Goal: Information Seeking & Learning: Find specific page/section

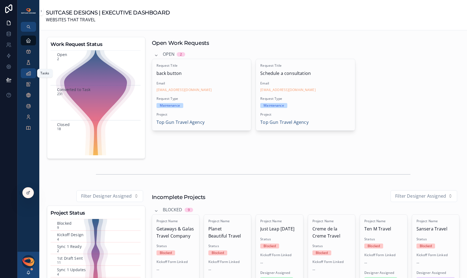
click at [30, 73] on icon "scrollable content" at bounding box center [28, 72] width 5 height 5
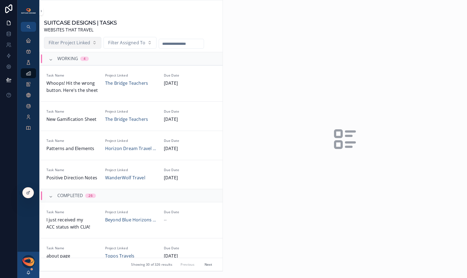
click at [82, 44] on span "Filter Project Linked" at bounding box center [69, 42] width 41 height 7
type input "******"
click at [75, 64] on span "The Bridge Teachers" at bounding box center [63, 66] width 43 height 7
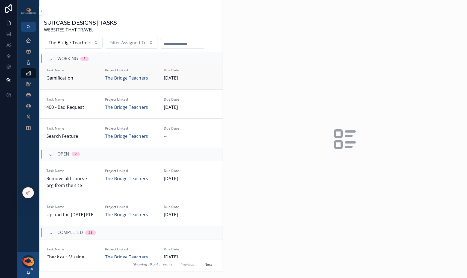
scroll to position [74, 0]
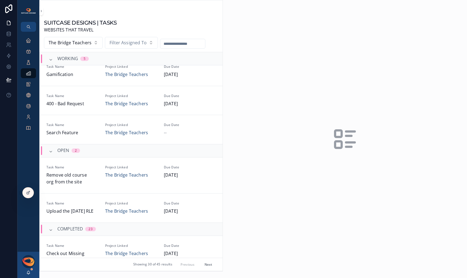
click at [205, 265] on button "Next" at bounding box center [208, 264] width 15 height 8
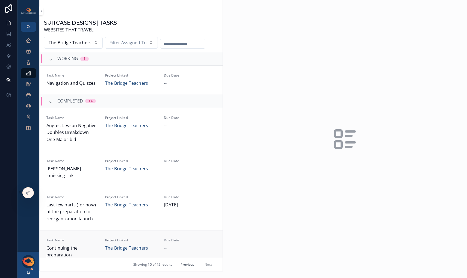
scroll to position [7, 0]
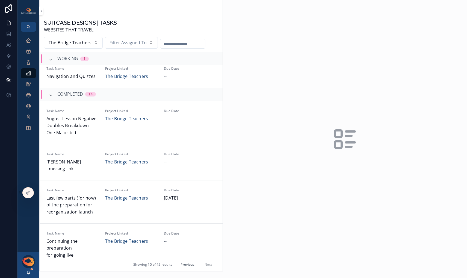
click at [185, 265] on button "Previous" at bounding box center [188, 264] width 22 height 8
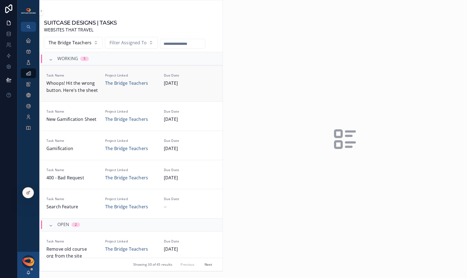
click at [97, 89] on span "Whoops! Hit the wrong button. Here's the sheet" at bounding box center [72, 87] width 52 height 14
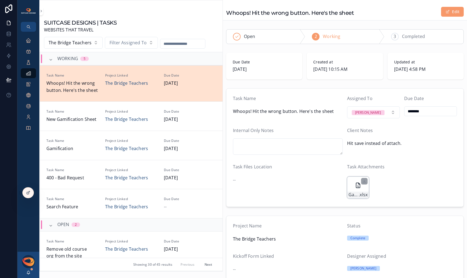
click at [355, 186] on icon at bounding box center [358, 185] width 7 height 7
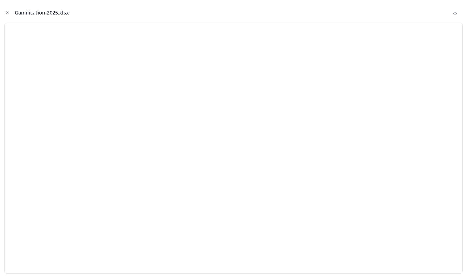
click at [8, 13] on icon "Close modal" at bounding box center [8, 13] width 2 height 2
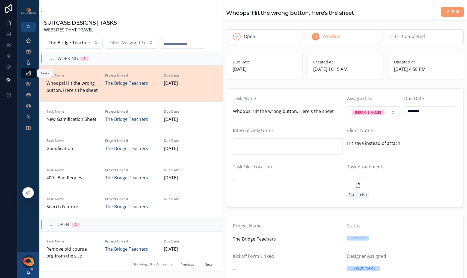
click at [30, 71] on icon "scrollable content" at bounding box center [28, 72] width 5 height 5
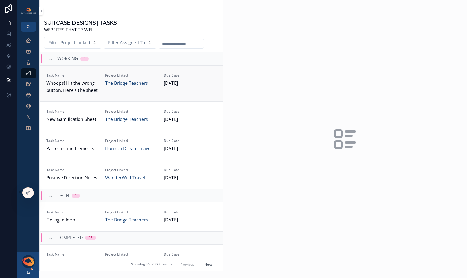
click at [87, 76] on span "Task Name" at bounding box center [72, 75] width 52 height 4
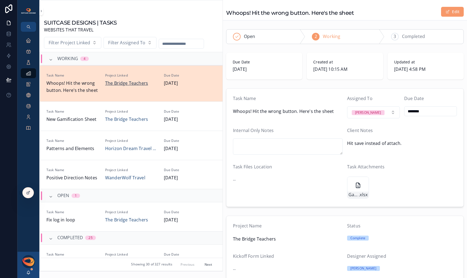
click at [121, 84] on span "The Bridge Teachers" at bounding box center [126, 83] width 43 height 7
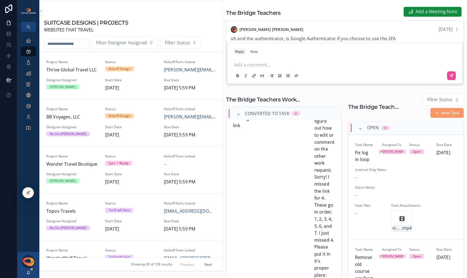
scroll to position [229, 0]
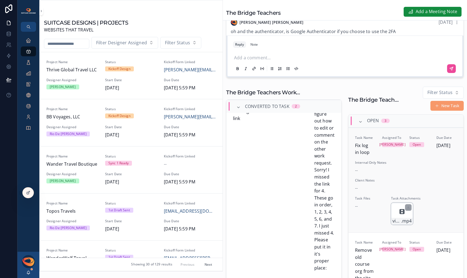
click at [400, 213] on icon at bounding box center [402, 211] width 4 height 4
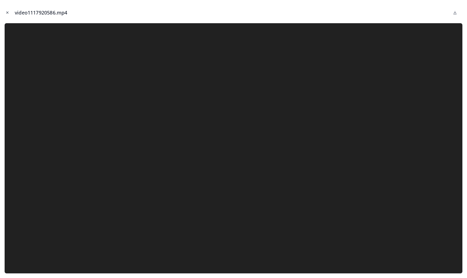
click at [7, 13] on icon "Close modal" at bounding box center [8, 13] width 2 height 2
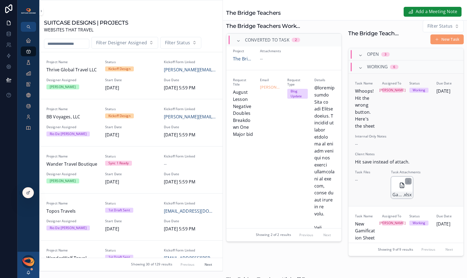
scroll to position [341, 0]
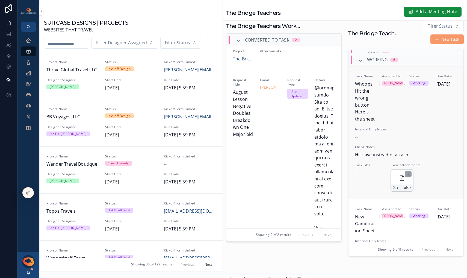
click at [398, 181] on icon at bounding box center [401, 178] width 7 height 7
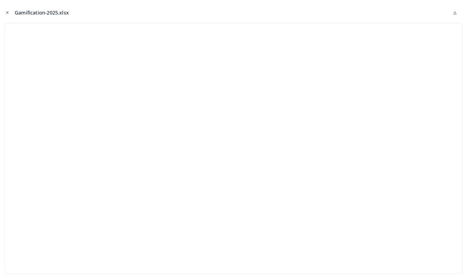
click at [8, 13] on icon "Close modal" at bounding box center [8, 13] width 2 height 2
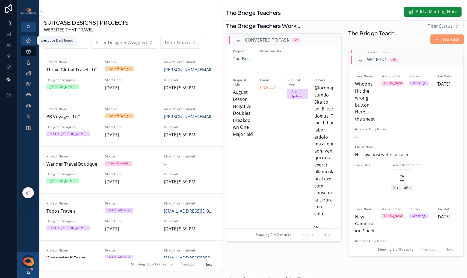
click at [28, 41] on icon "scrollable content" at bounding box center [28, 40] width 5 height 5
